Goal: Transaction & Acquisition: Subscribe to service/newsletter

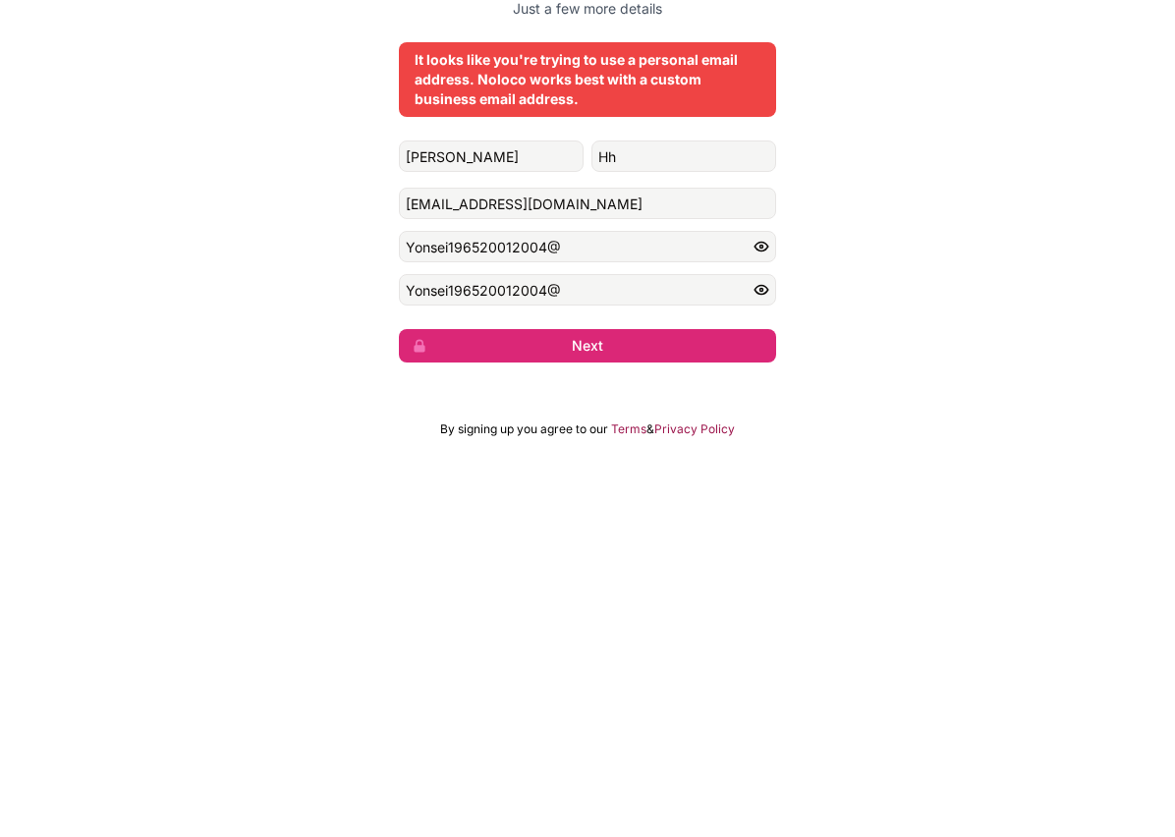
click at [494, 458] on input "sarahachi1965@gmail.com" at bounding box center [587, 473] width 377 height 31
click at [598, 599] on button "Next" at bounding box center [587, 615] width 377 height 33
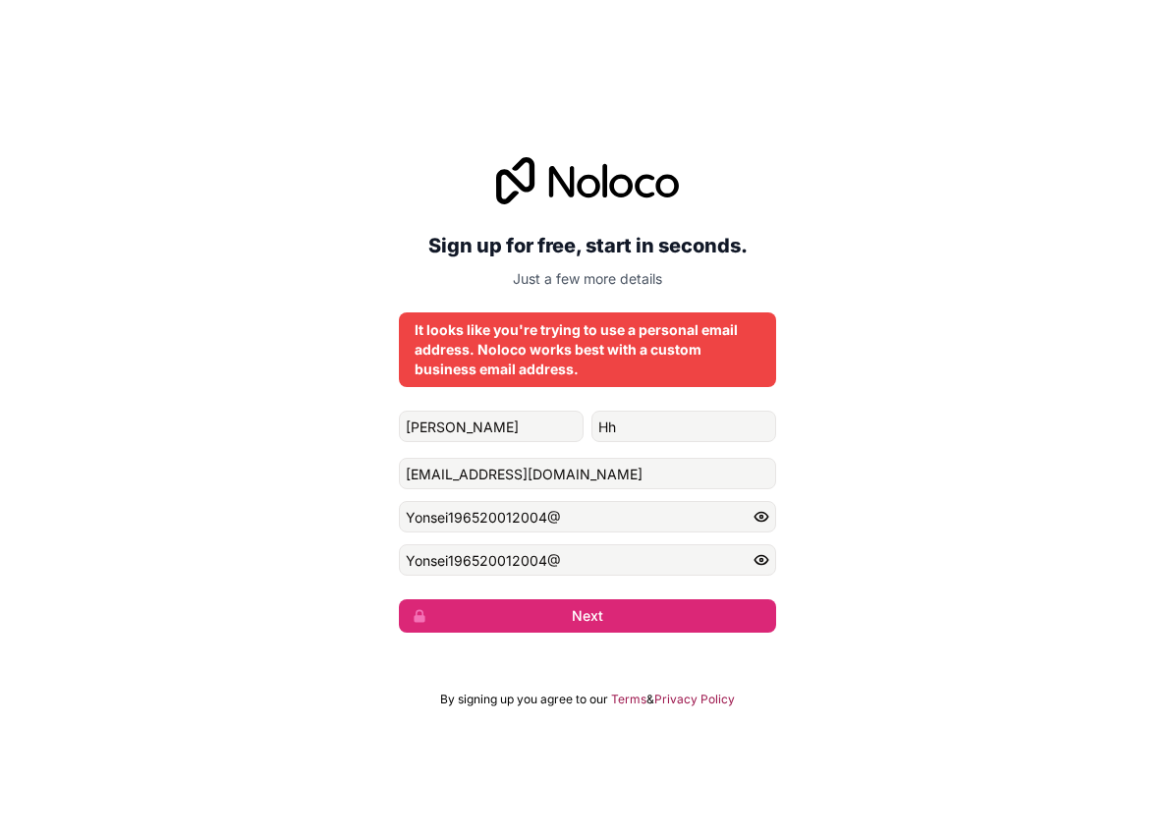
click at [600, 599] on button "Next" at bounding box center [587, 615] width 377 height 33
click at [602, 599] on button "Next" at bounding box center [587, 615] width 377 height 33
click at [484, 458] on input "sarahachi453@gmail.com" at bounding box center [587, 473] width 377 height 31
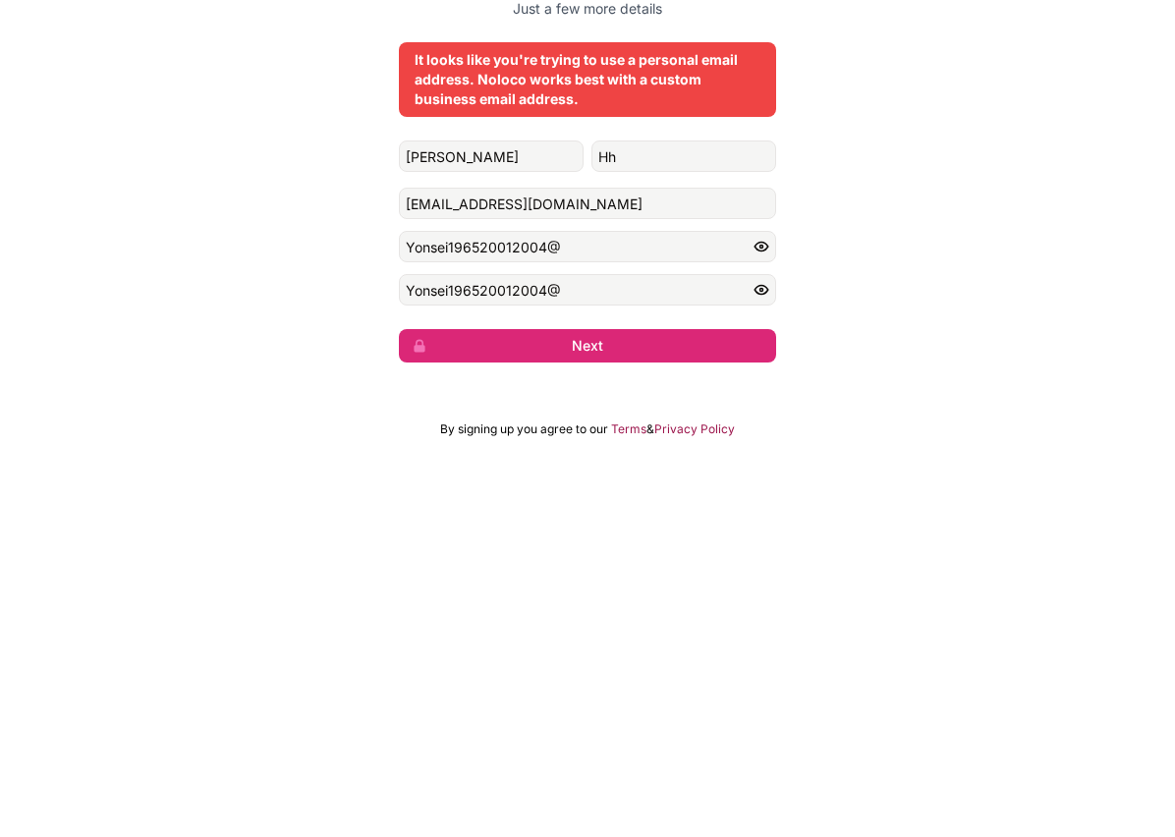
click at [611, 599] on button "Next" at bounding box center [587, 615] width 377 height 33
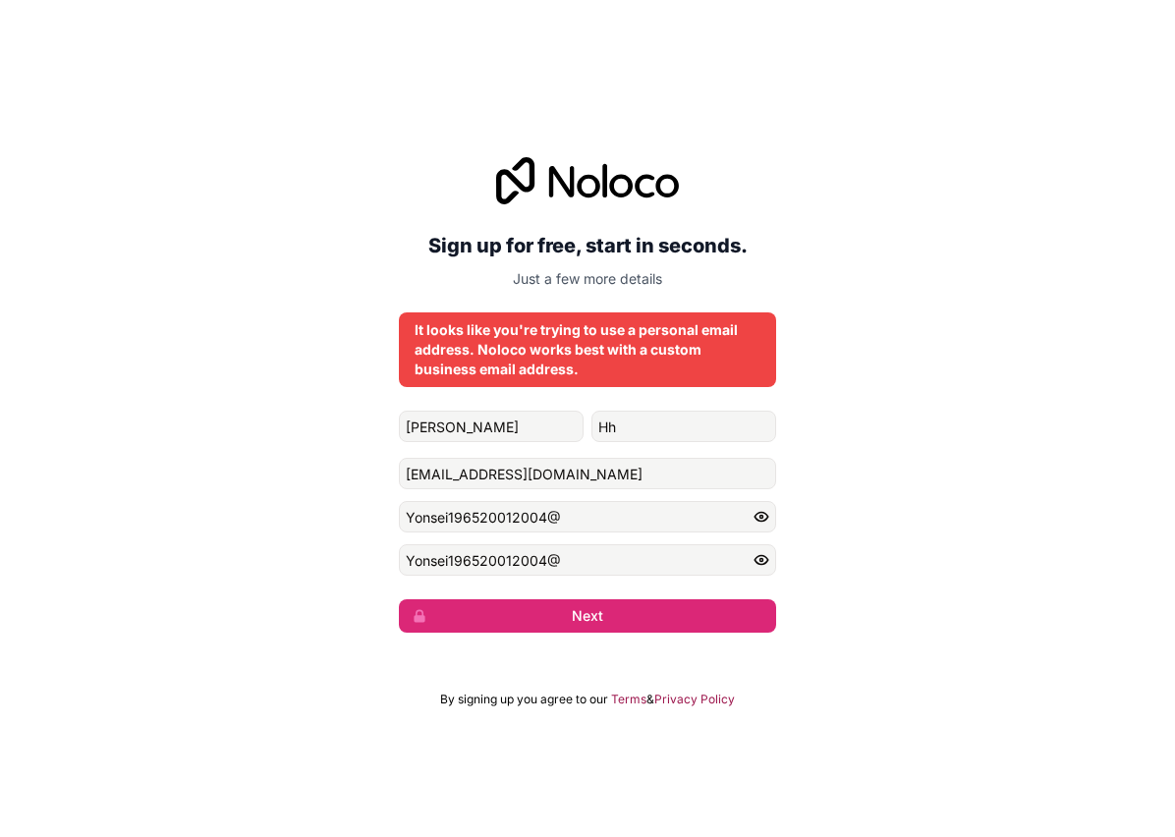
click at [603, 599] on button "Next" at bounding box center [587, 615] width 377 height 33
click at [604, 599] on button "Next" at bounding box center [587, 615] width 377 height 33
click at [536, 458] on input "sarayouyou453@gmail.com" at bounding box center [587, 473] width 377 height 31
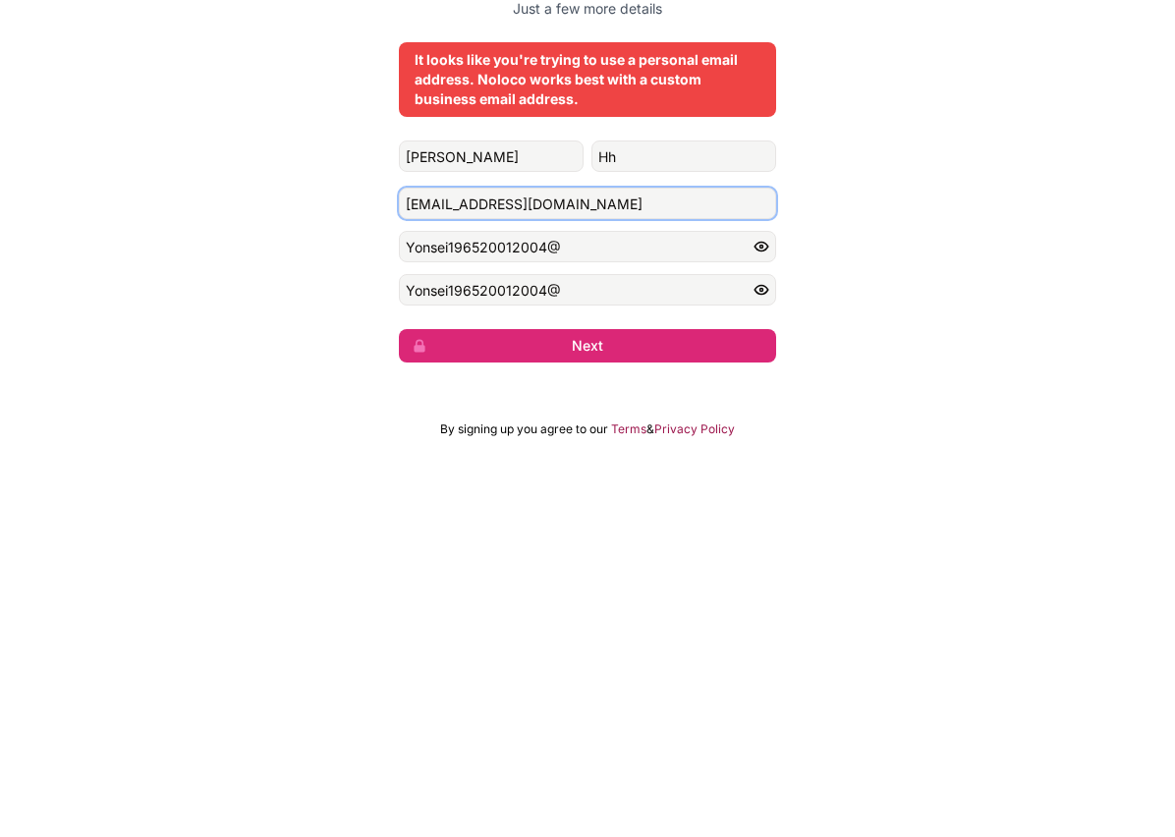
type input "sarahachi453@gmail.com"
click at [592, 599] on button "Next" at bounding box center [587, 615] width 377 height 33
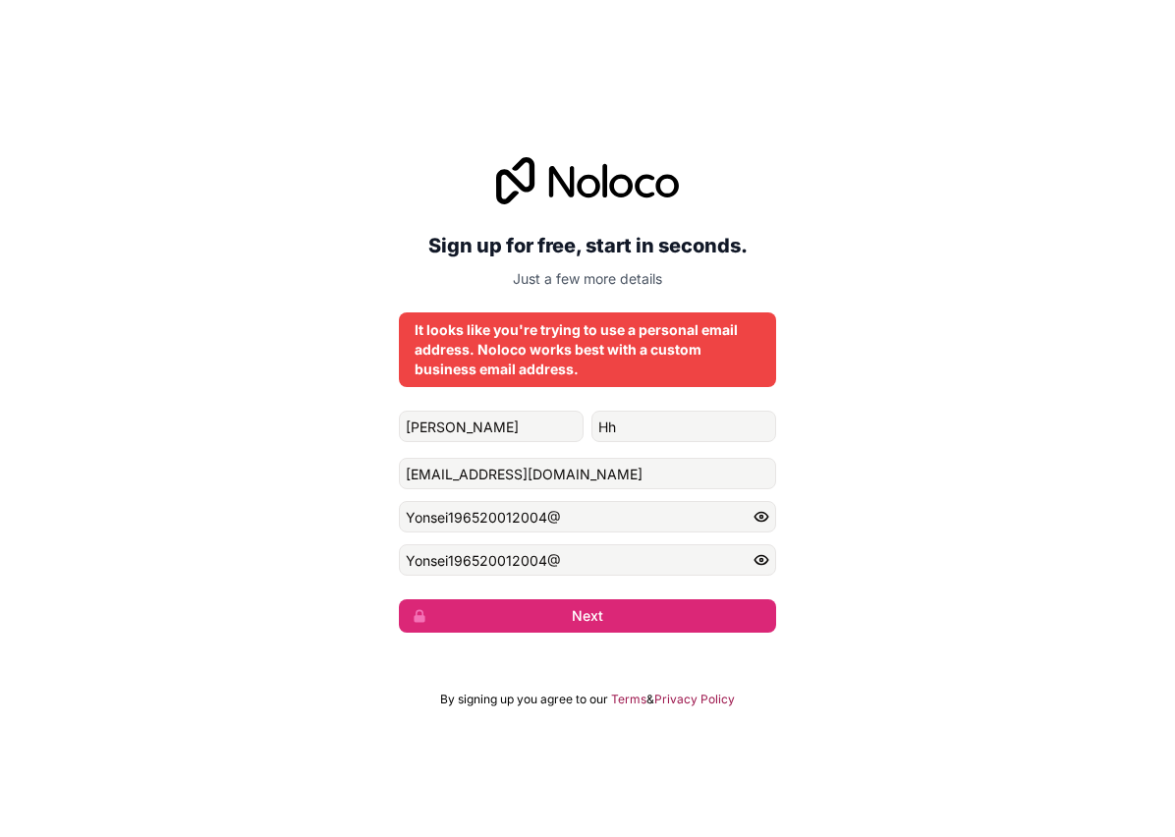
click at [593, 599] on button "Next" at bounding box center [587, 615] width 377 height 33
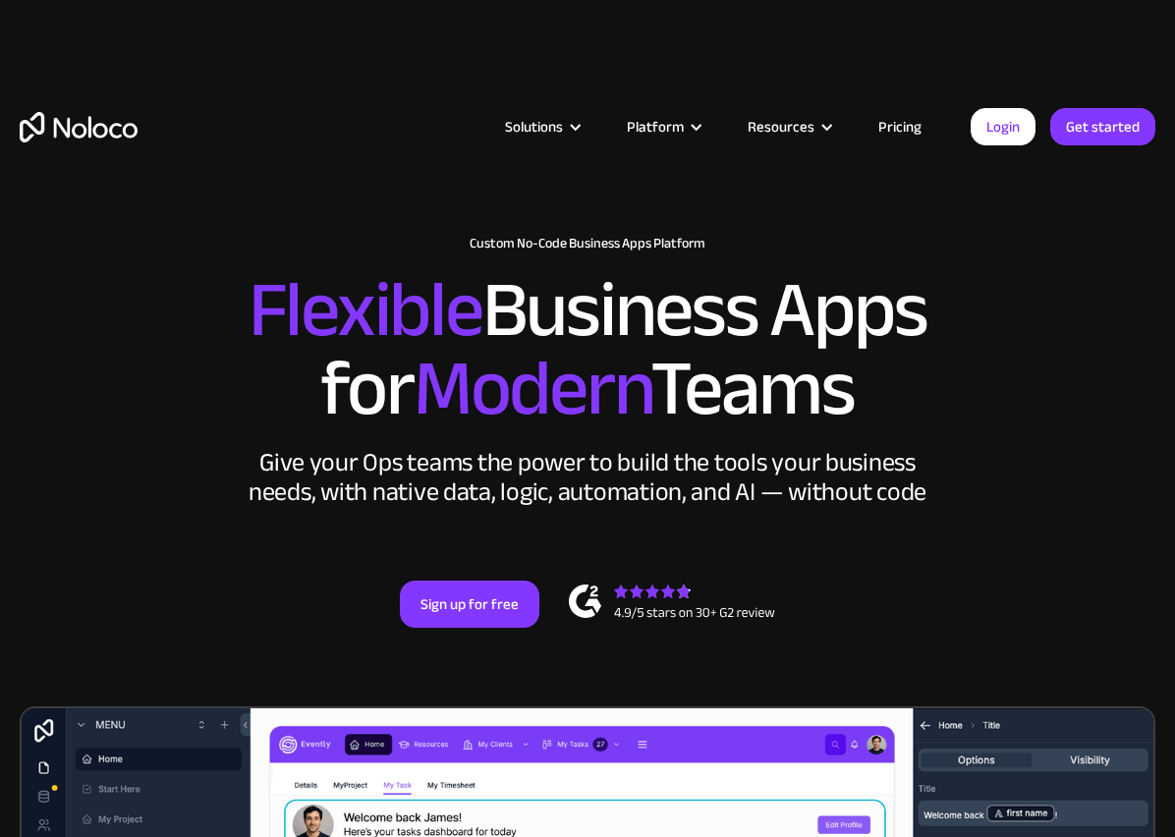
click at [1110, 121] on link "Get started" at bounding box center [1102, 126] width 105 height 37
